Goal: Information Seeking & Learning: Learn about a topic

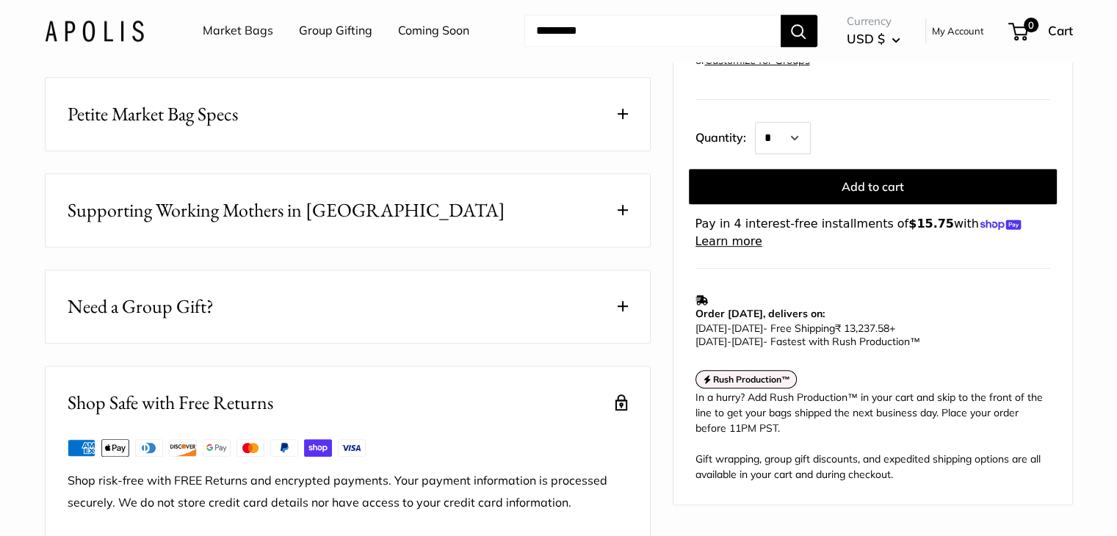
scroll to position [775, 0]
click at [1034, 322] on p "Oct 01 - Oct 06 - Free Shipping ₹ 13,237.58 + Sep 23 - Sep 24 - Fastest with Ru…" at bounding box center [868, 335] width 347 height 26
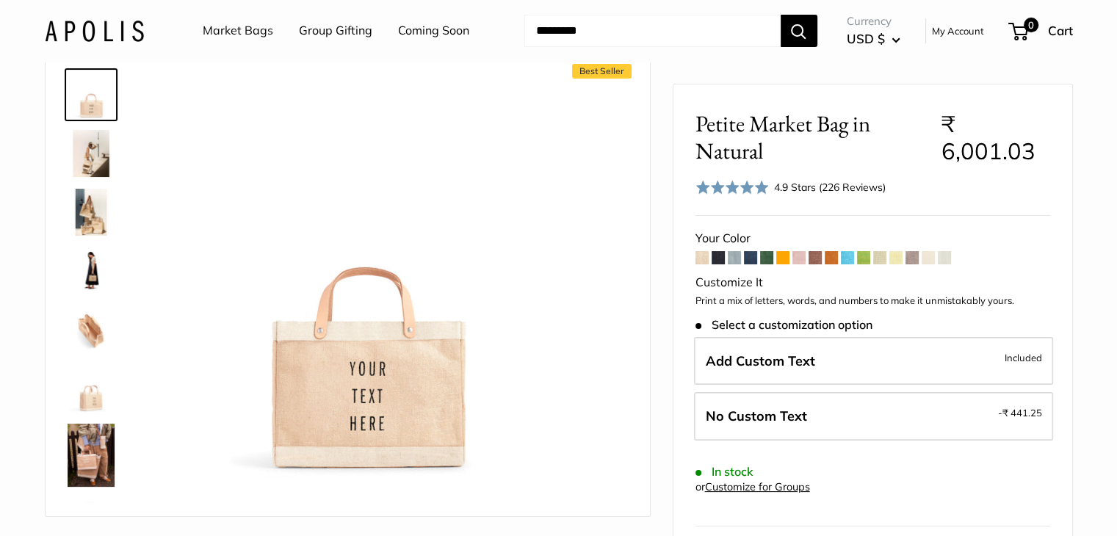
scroll to position [68, 0]
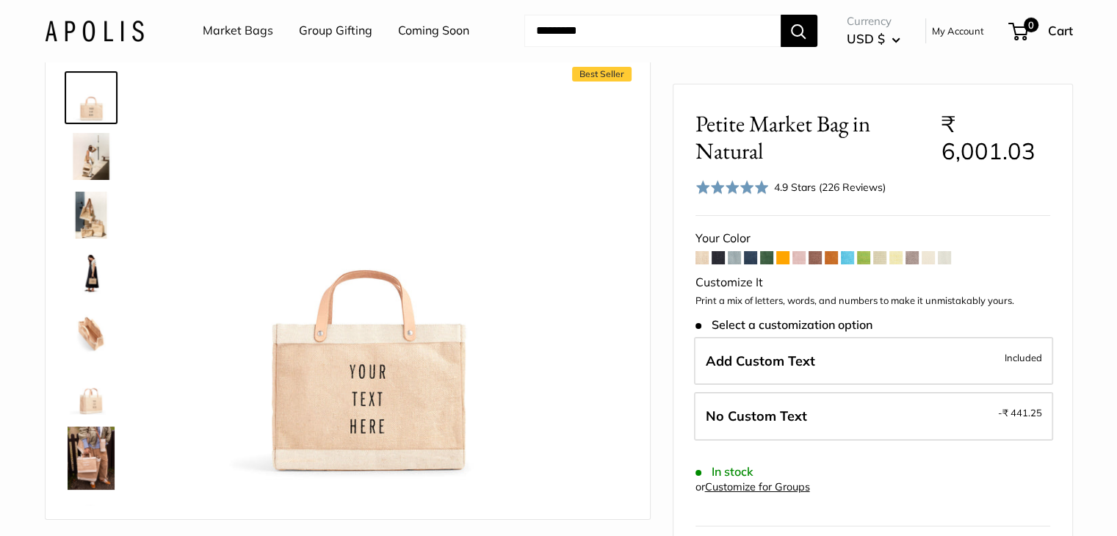
click at [880, 46] on span "USD $" at bounding box center [865, 38] width 38 height 15
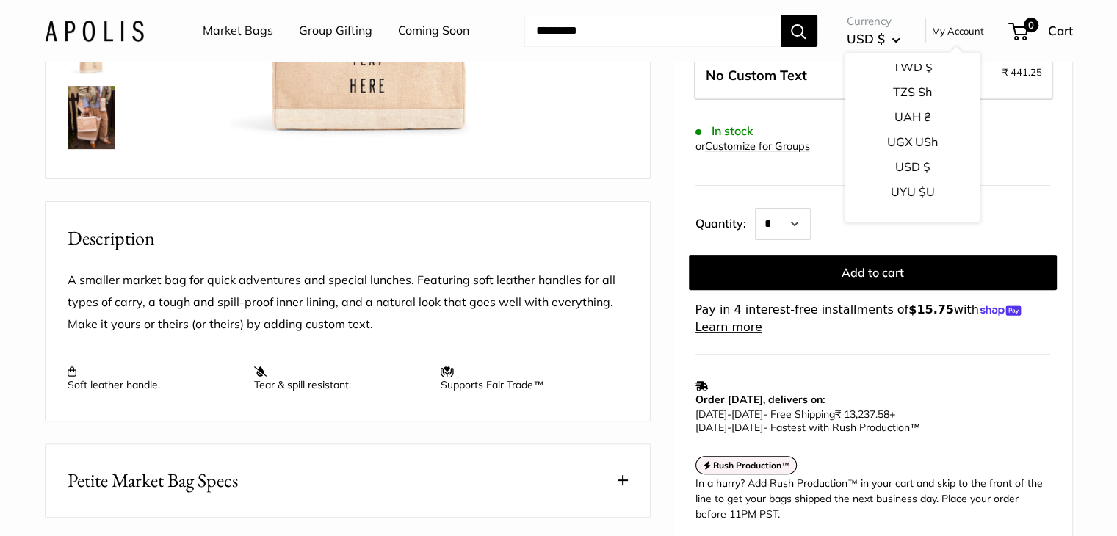
scroll to position [2302, 0]
click at [913, 162] on button "USD $" at bounding box center [911, 164] width 134 height 25
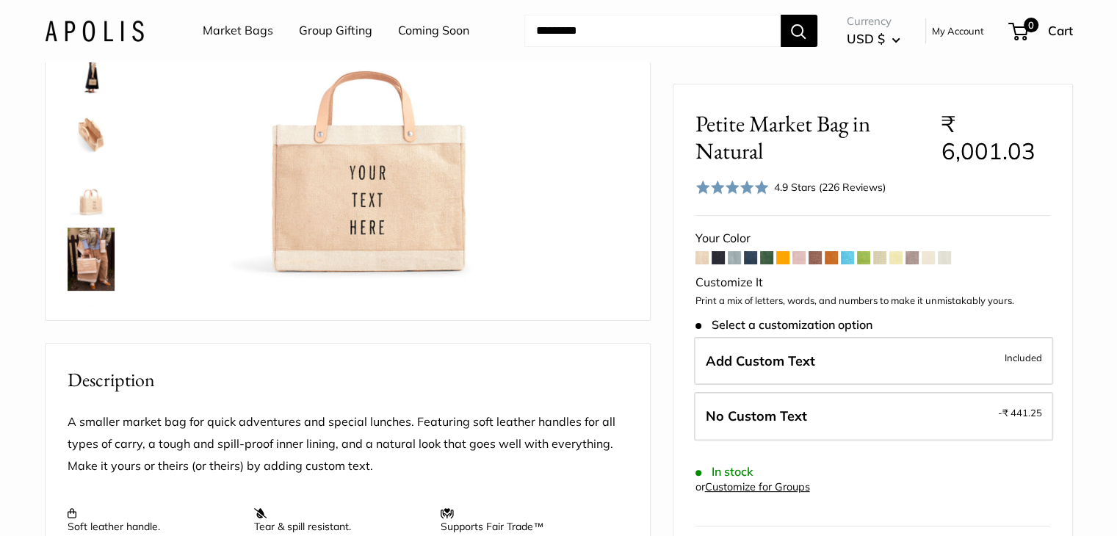
scroll to position [267, 0]
click at [753, 262] on span at bounding box center [750, 256] width 13 height 13
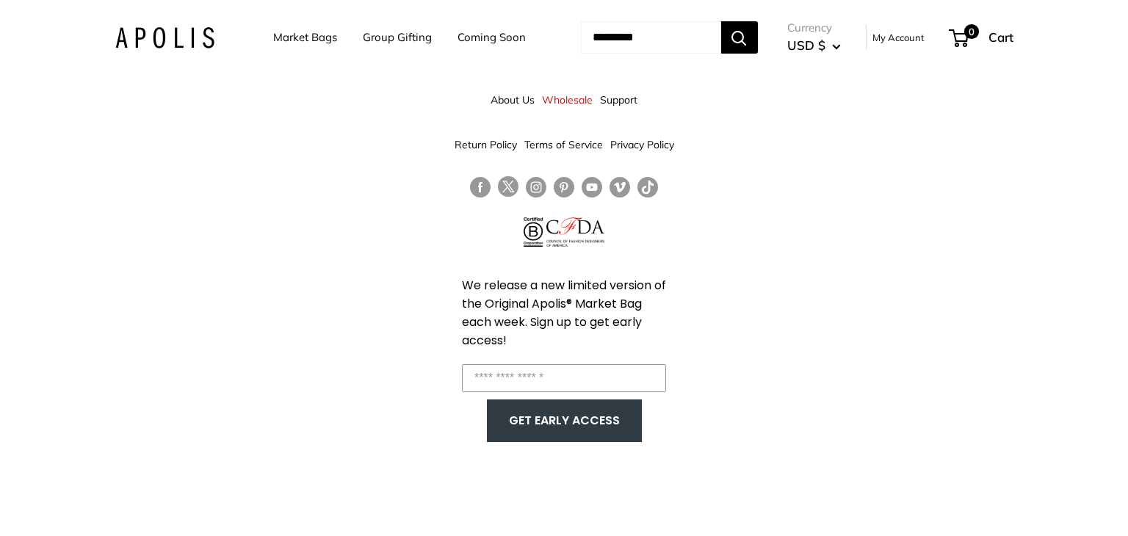
click at [785, 250] on div "About Us Wholesale Support Return Policy Terms of Service Privacy Policy We rel…" at bounding box center [564, 268] width 1128 height 536
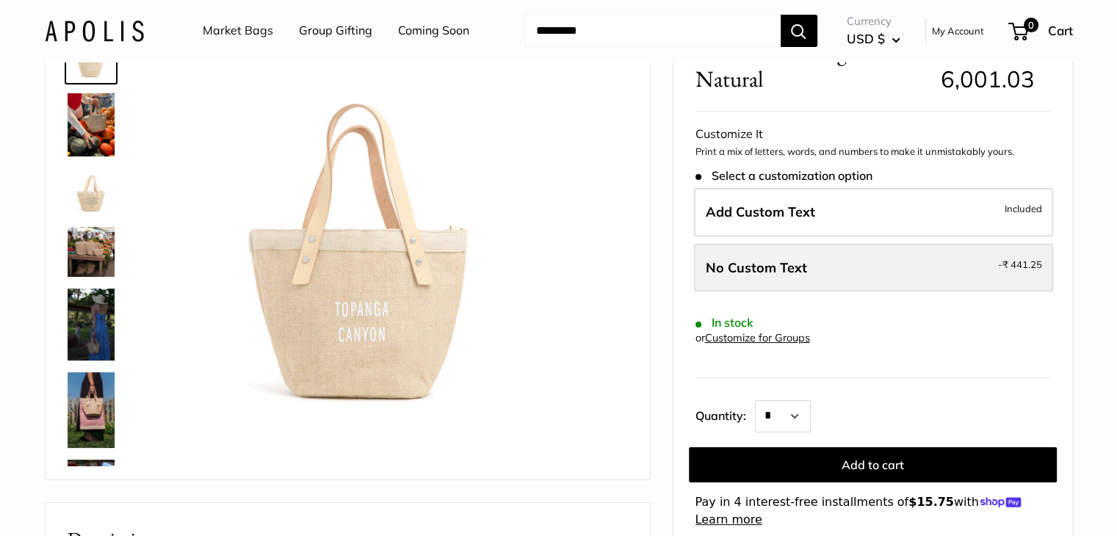
scroll to position [41, 0]
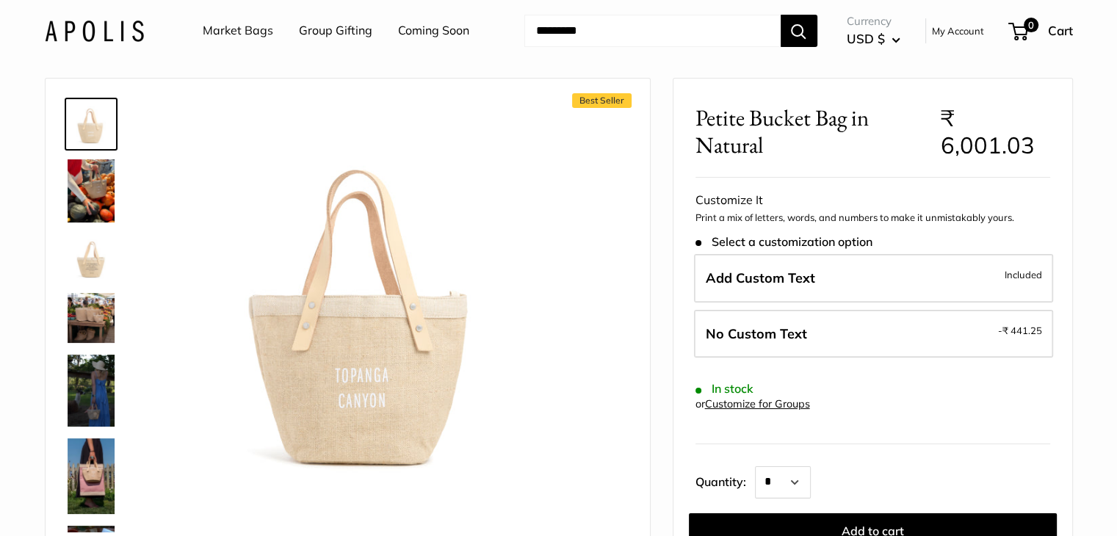
click at [872, 37] on span "USD $" at bounding box center [865, 38] width 38 height 15
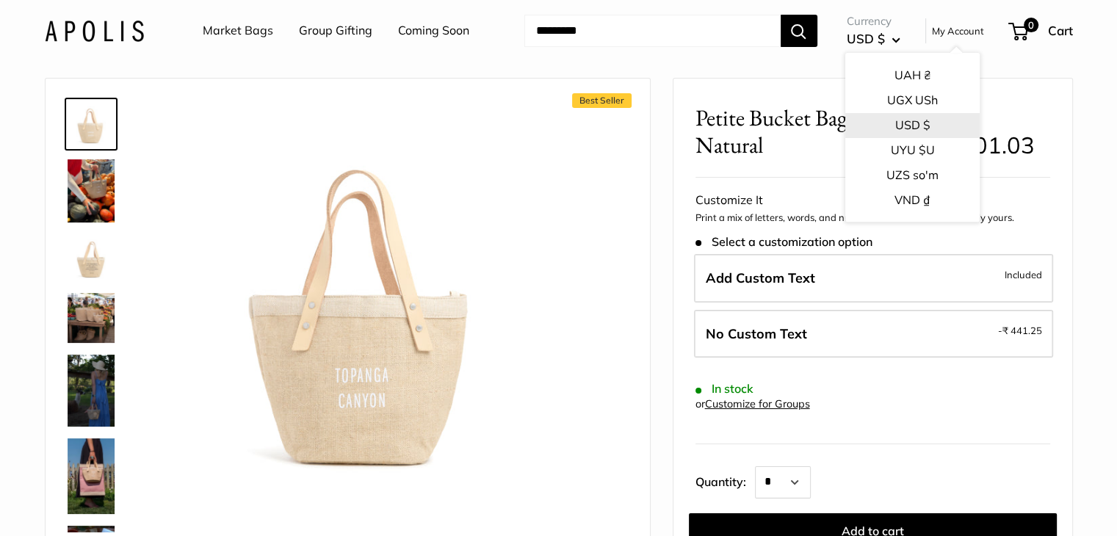
click at [899, 120] on button "USD $" at bounding box center [911, 125] width 134 height 25
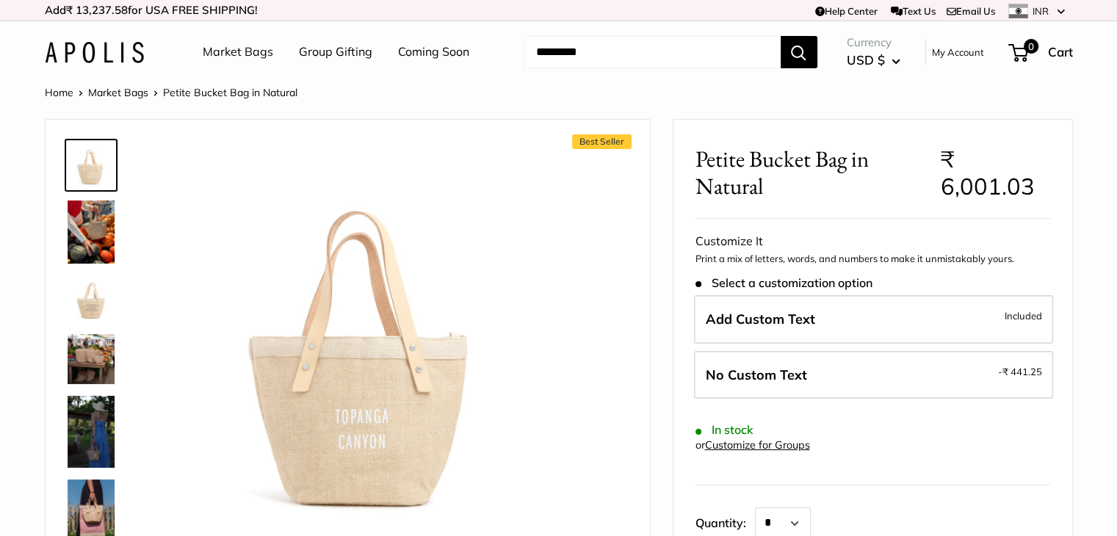
click at [797, 52] on button "Search" at bounding box center [798, 52] width 37 height 32
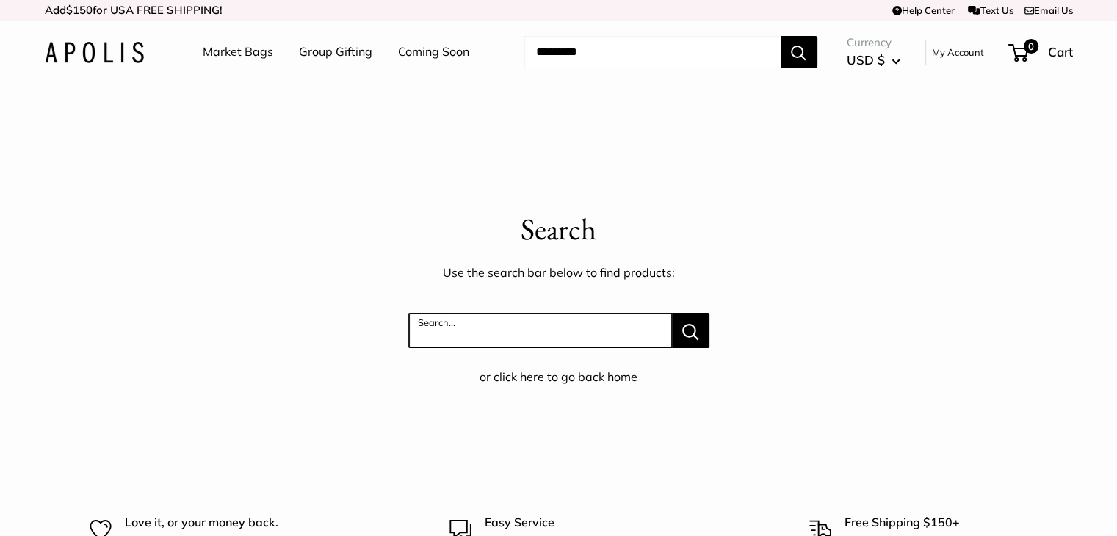
click at [602, 321] on input "Search..." at bounding box center [540, 330] width 264 height 35
type input "*"
click at [425, 338] on input "*********" at bounding box center [540, 330] width 264 height 35
type input "**********"
click at [672, 313] on button "Search..." at bounding box center [690, 330] width 37 height 35
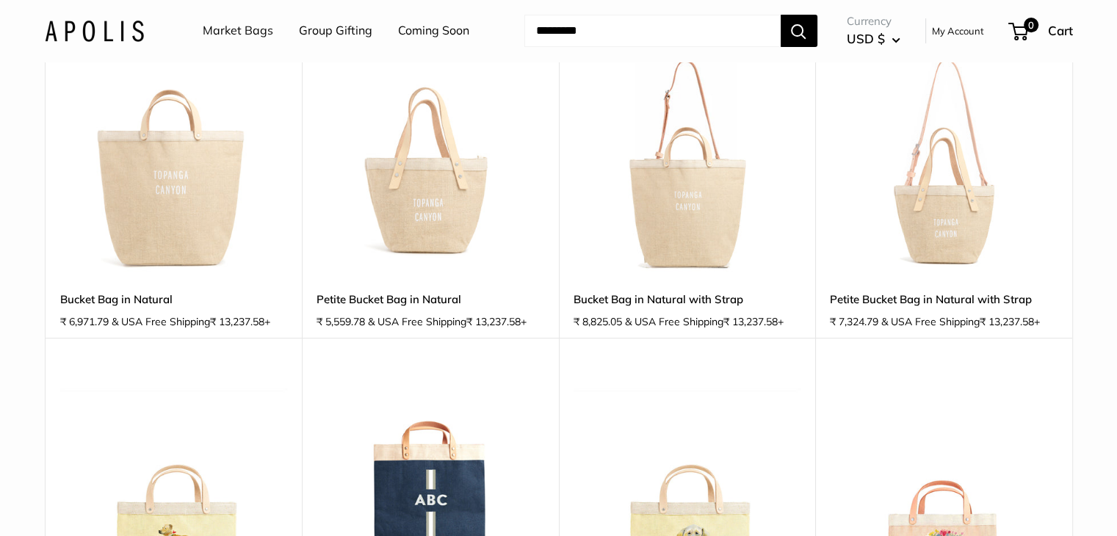
scroll to position [195, 0]
click at [0, 0] on img at bounding box center [0, 0] width 0 height 0
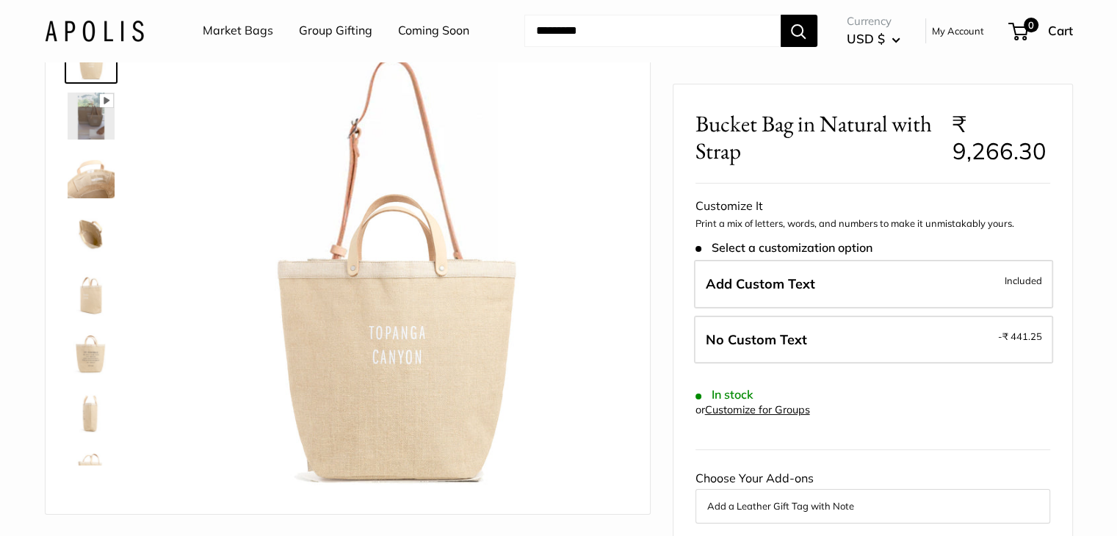
scroll to position [100, 0]
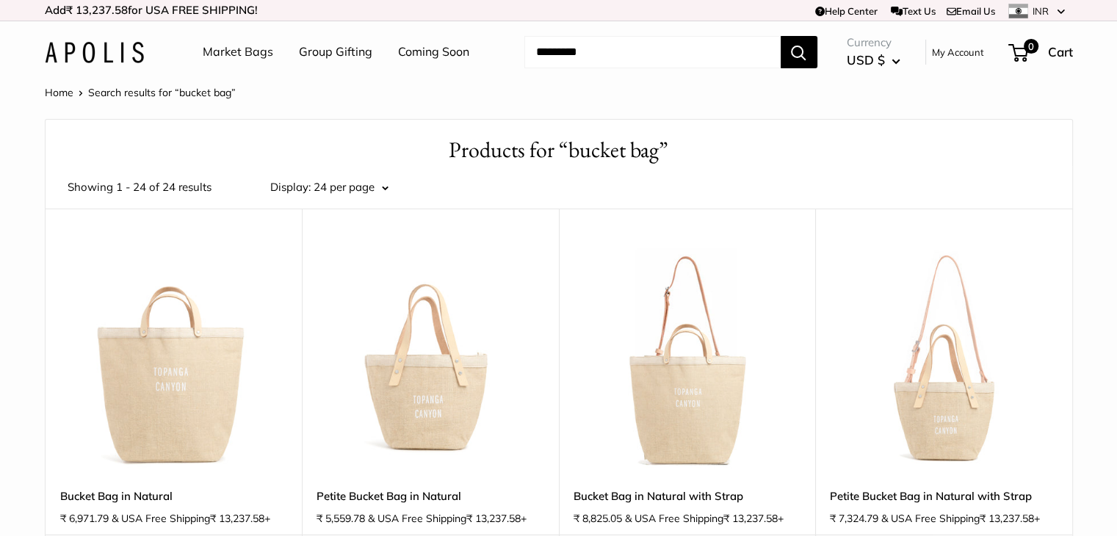
click at [234, 42] on link "Market Bags" at bounding box center [238, 52] width 70 height 22
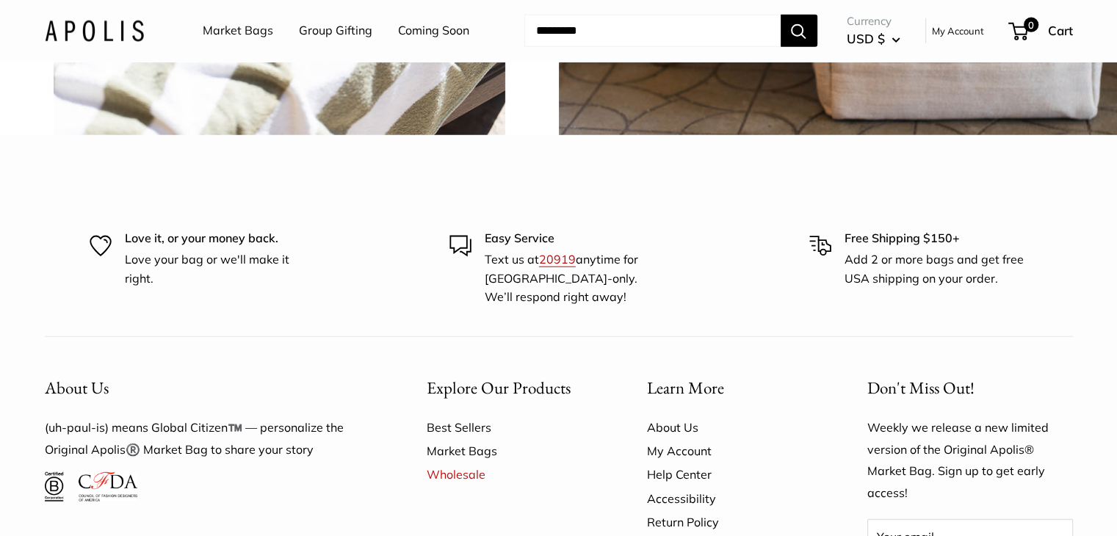
scroll to position [3569, 0]
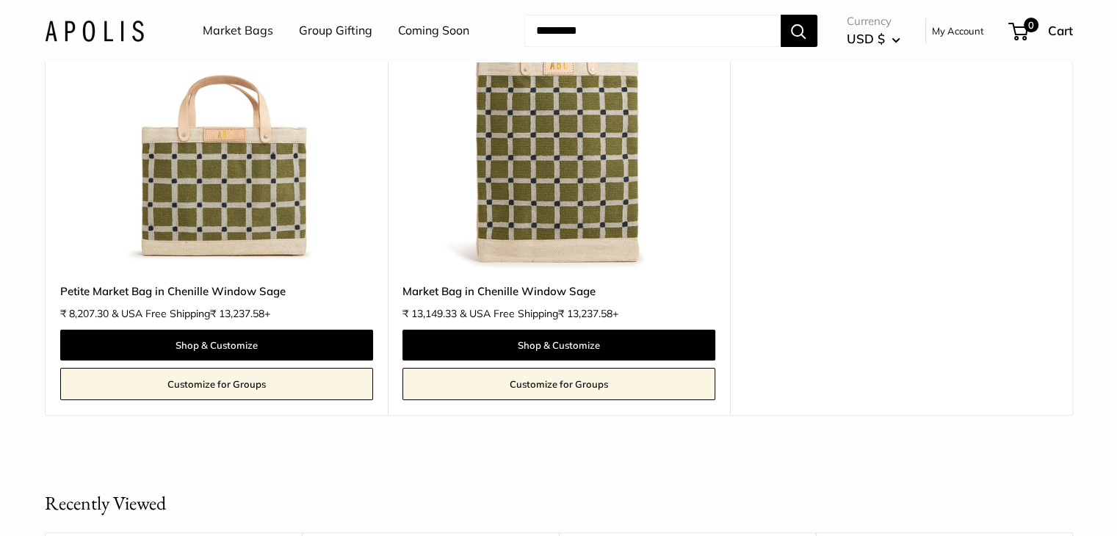
scroll to position [289, 0]
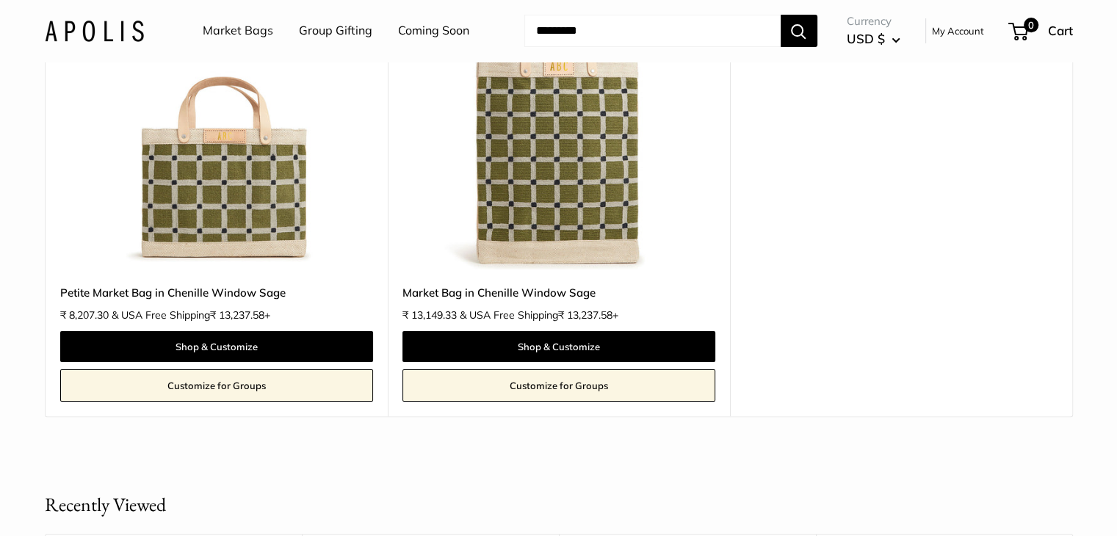
click at [252, 287] on link "Petite Market Bag in Chenille Window Sage" at bounding box center [216, 292] width 313 height 17
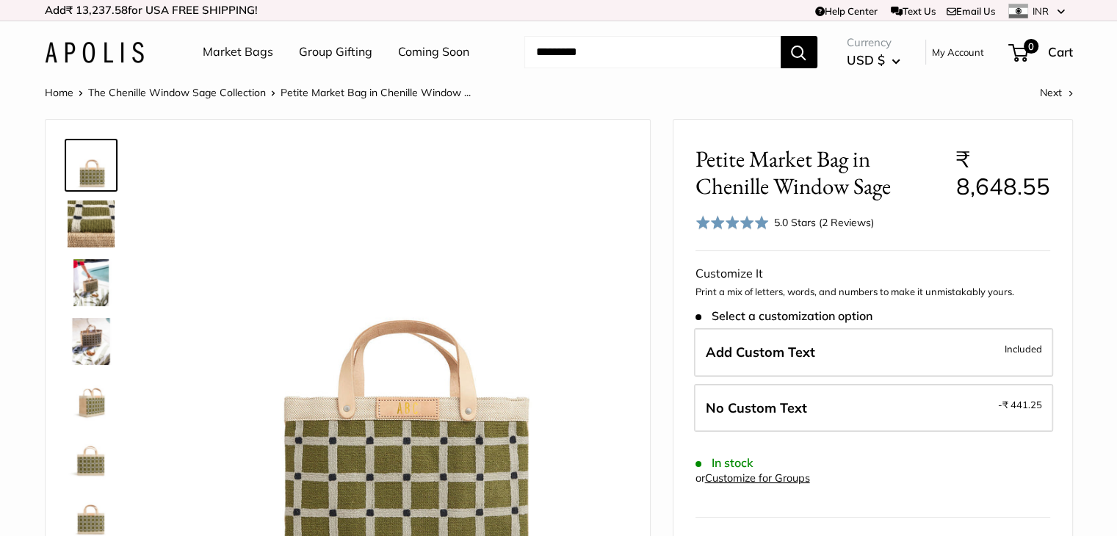
click at [877, 56] on span "USD $" at bounding box center [865, 59] width 38 height 15
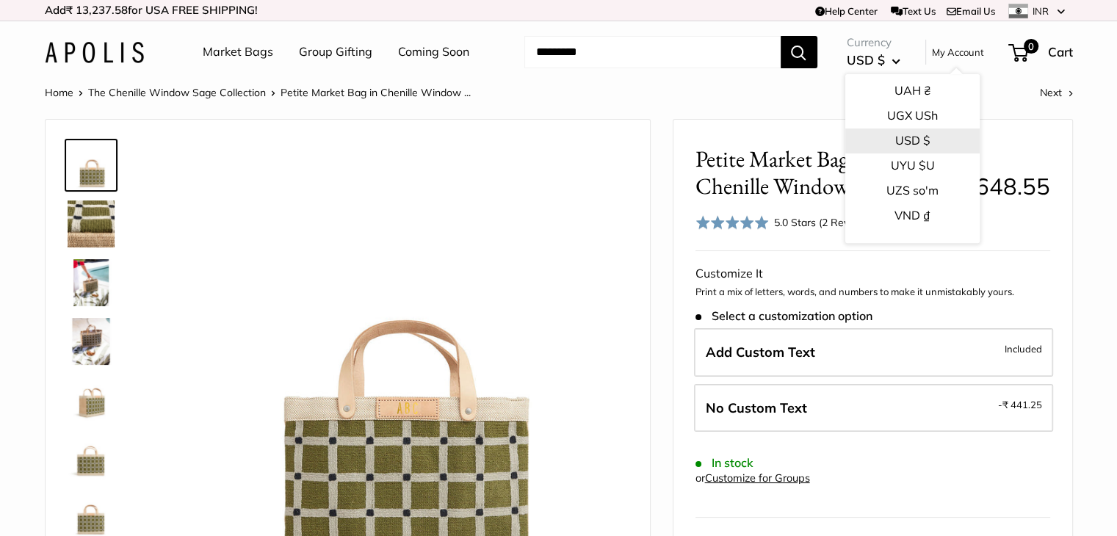
click at [908, 139] on button "USD $" at bounding box center [911, 140] width 134 height 25
